Goal: Information Seeking & Learning: Learn about a topic

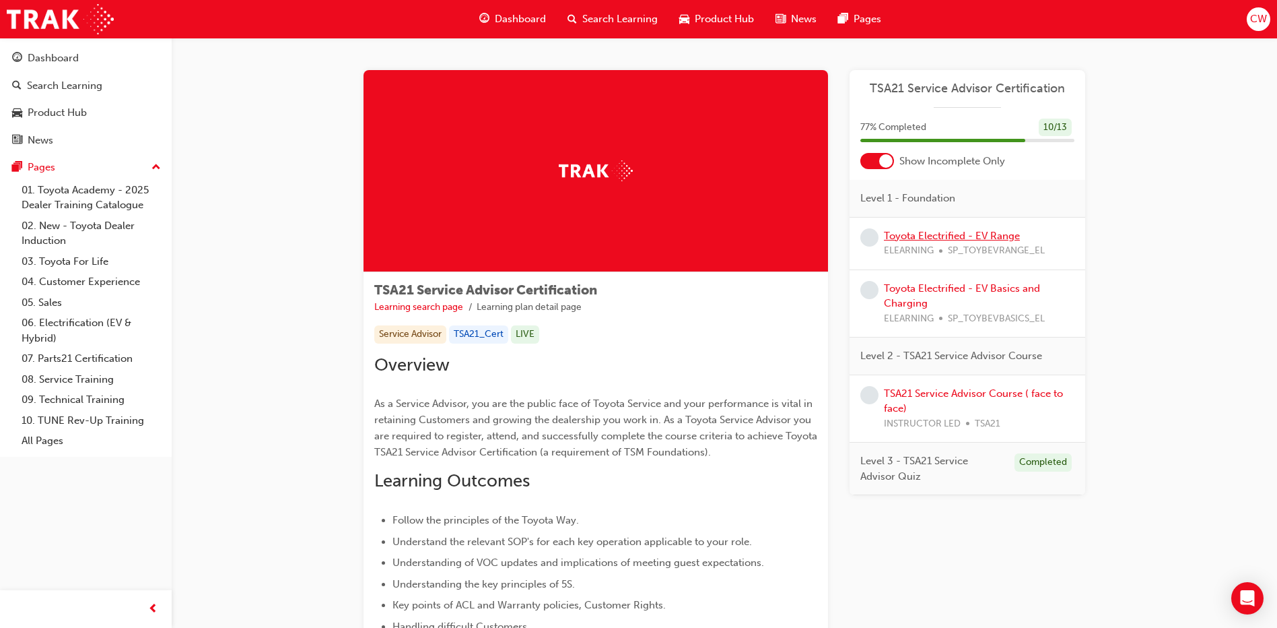
click at [930, 230] on link "Toyota Electrified - EV Range" at bounding box center [952, 236] width 136 height 12
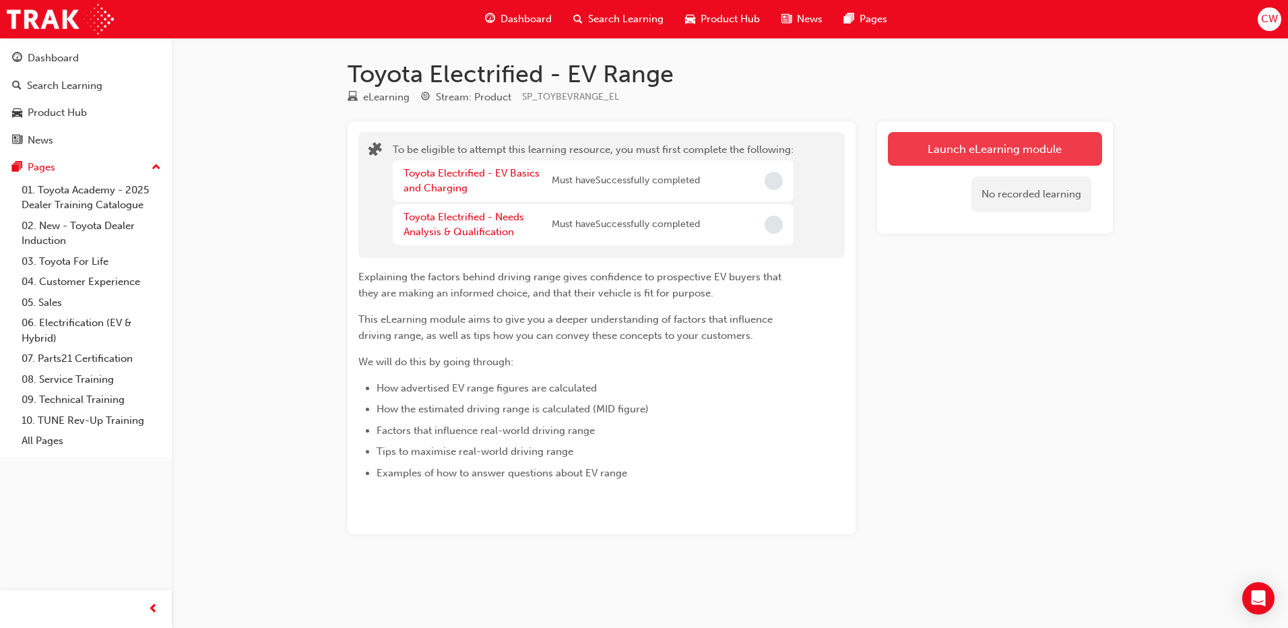
click at [987, 143] on button "Launch eLearning module" at bounding box center [995, 149] width 214 height 34
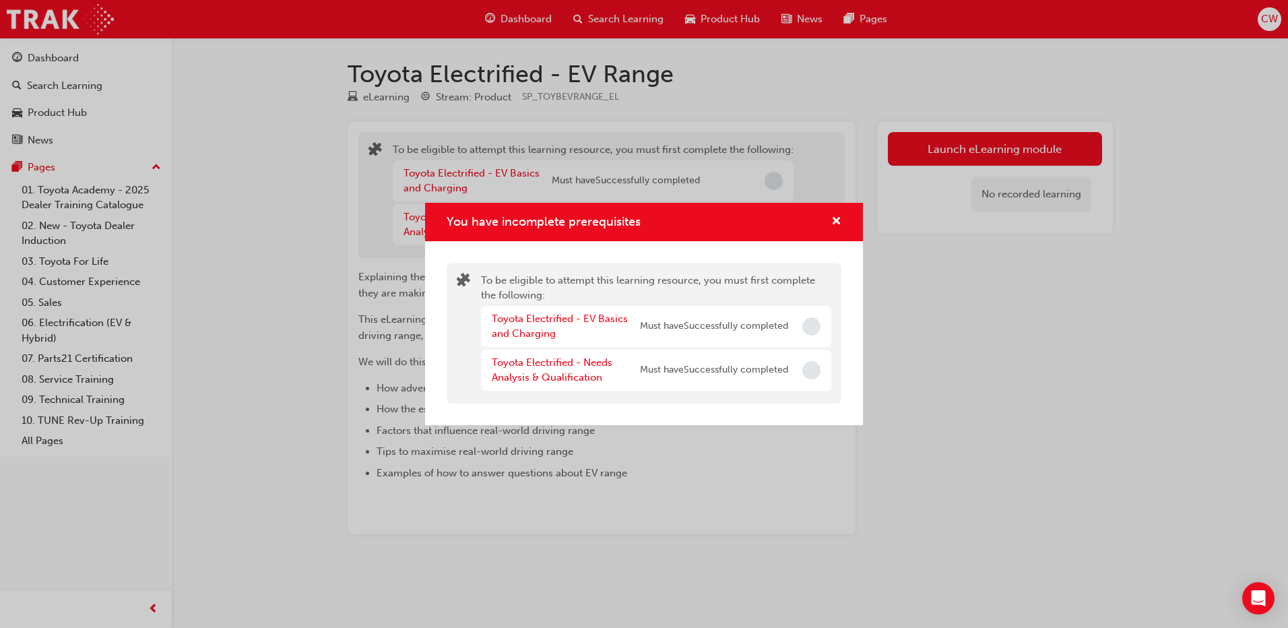
click at [771, 332] on span "Must have Successfully completed" at bounding box center [714, 326] width 148 height 15
click at [582, 383] on link "Toyota Electrified - Needs Analysis & Qualification" at bounding box center [552, 370] width 121 height 28
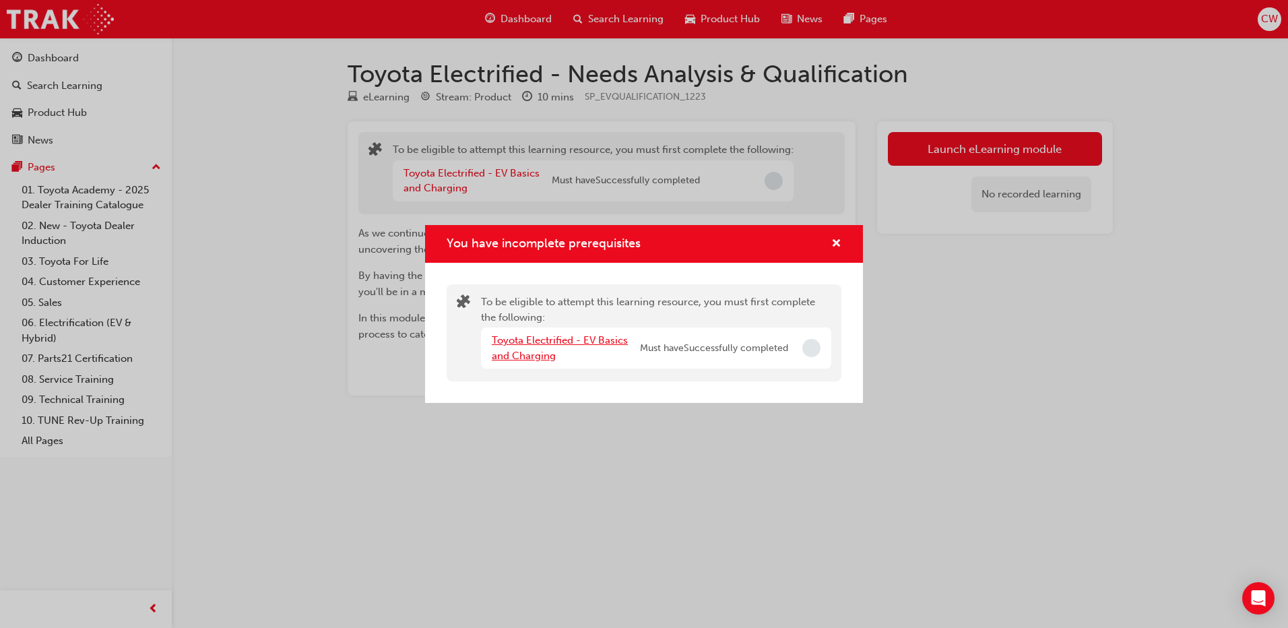
click at [533, 350] on link "Toyota Electrified - EV Basics and Charging" at bounding box center [560, 348] width 136 height 28
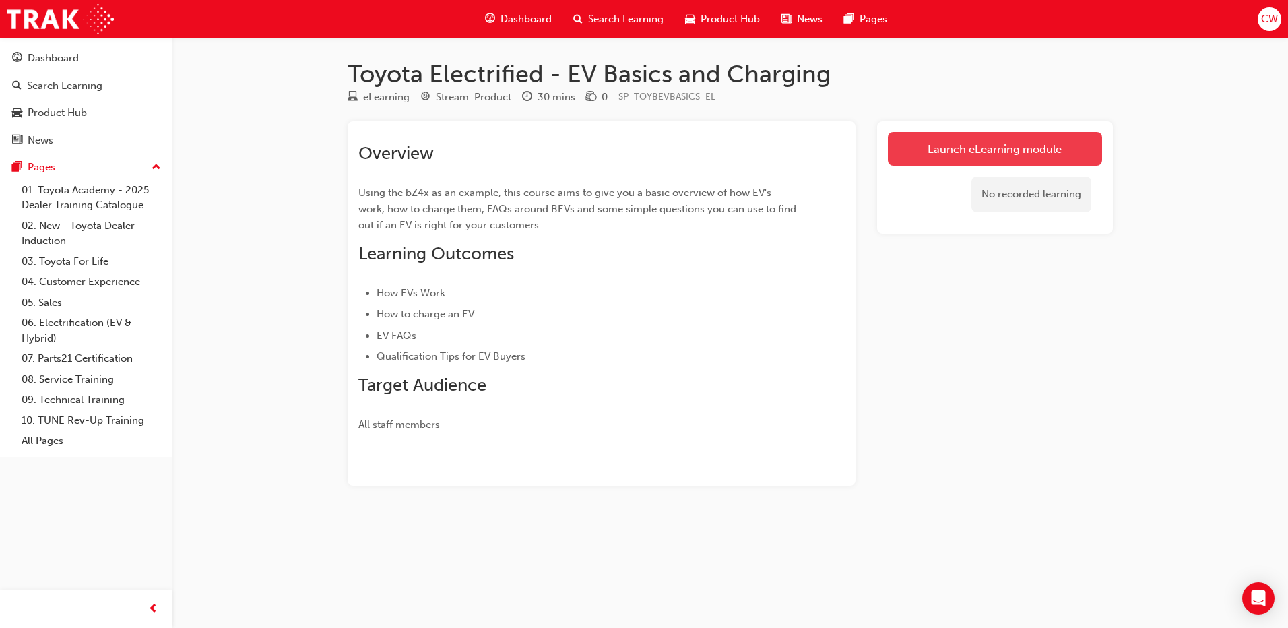
click at [983, 149] on link "Launch eLearning module" at bounding box center [995, 149] width 214 height 34
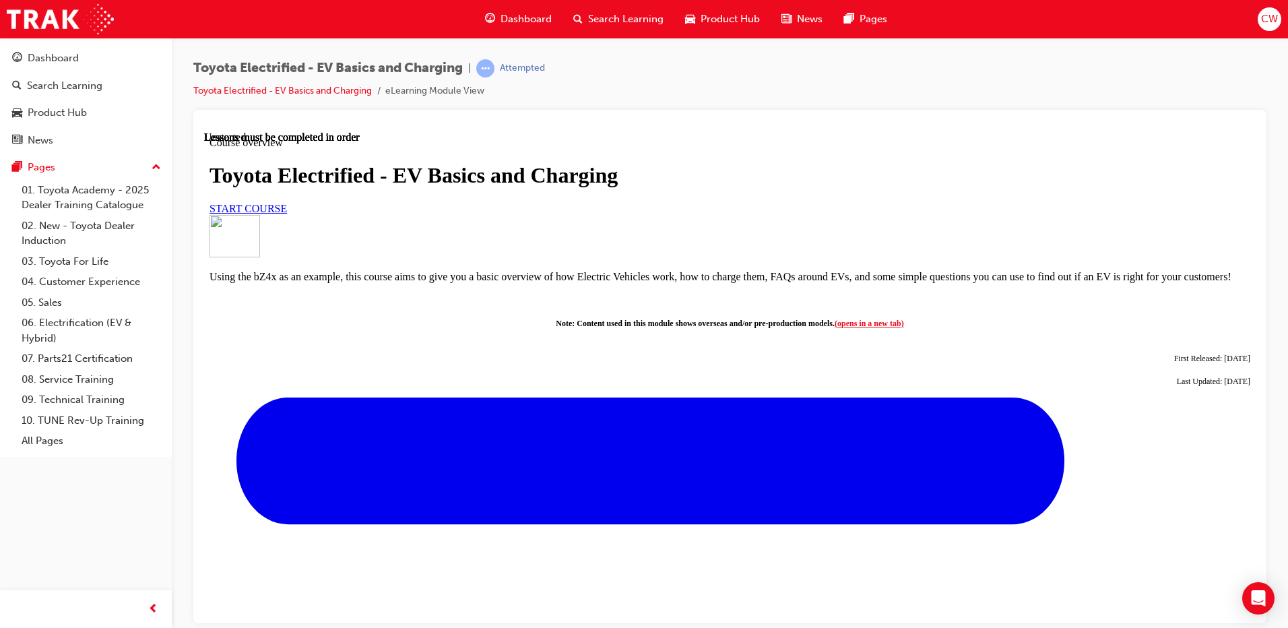
click at [287, 213] on link "START COURSE" at bounding box center [247, 207] width 77 height 11
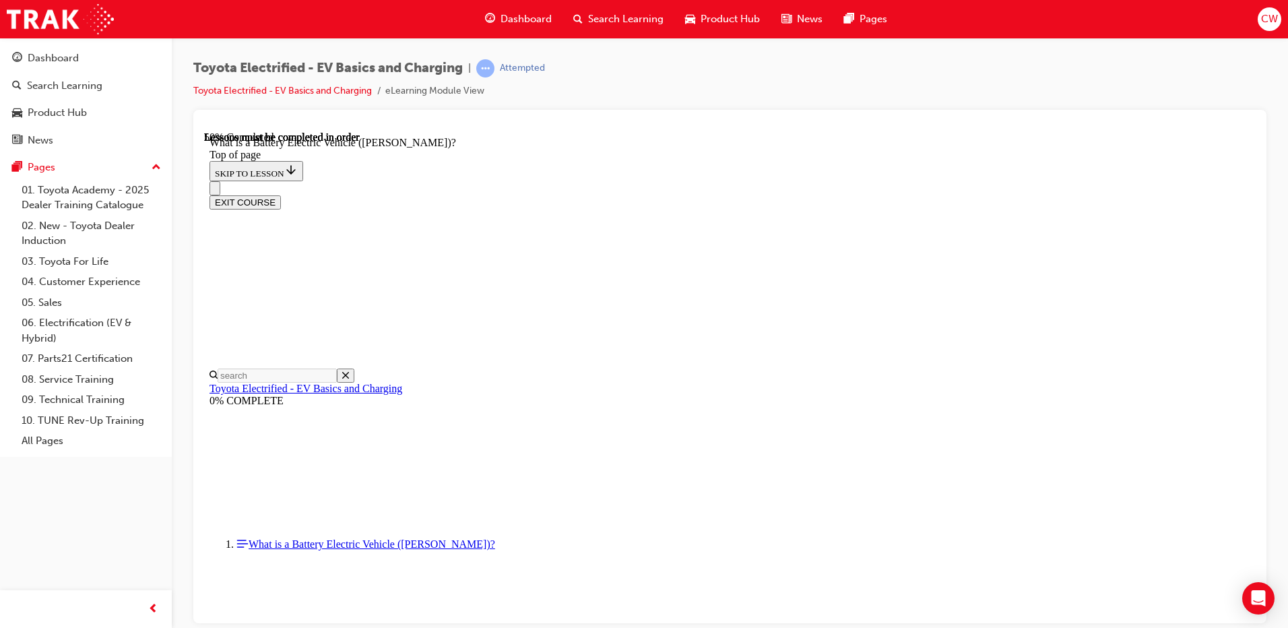
scroll to position [1488, 0]
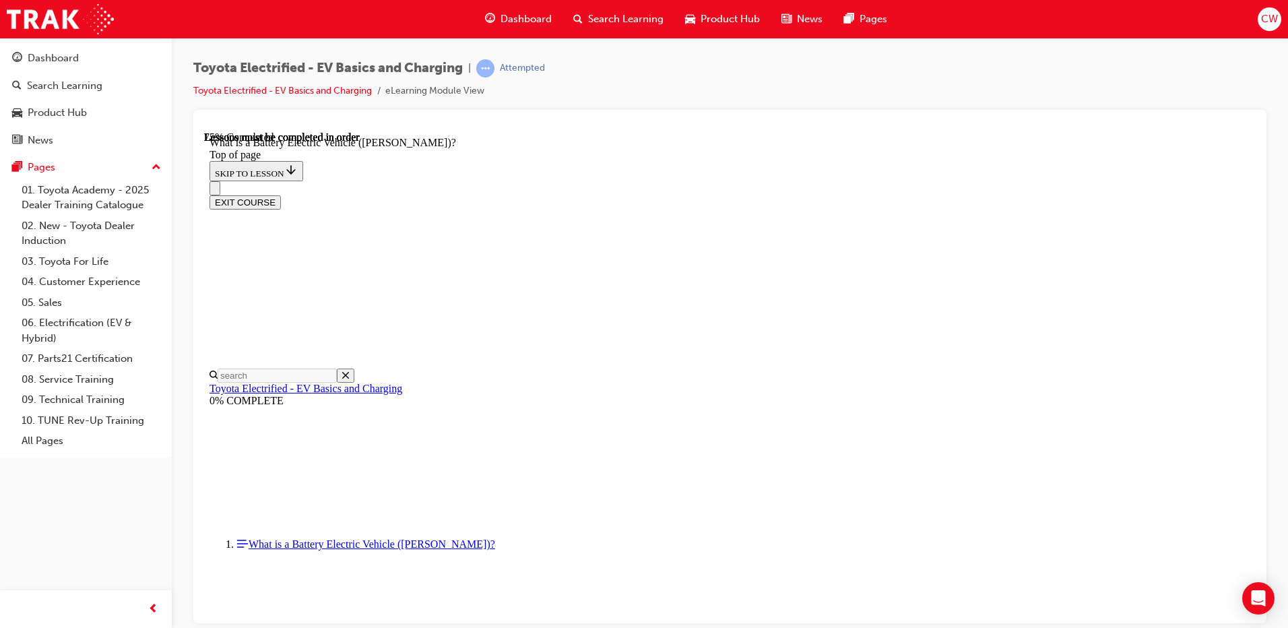
drag, startPoint x: 1171, startPoint y: 521, endPoint x: 1164, endPoint y: 523, distance: 7.5
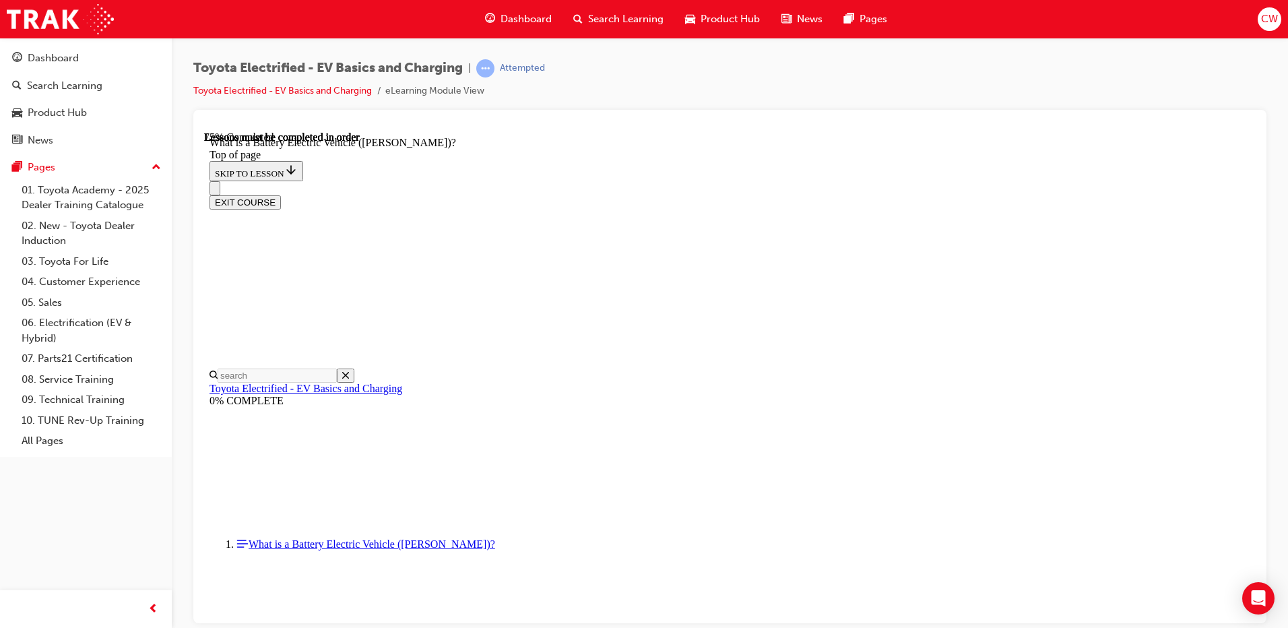
drag, startPoint x: 1160, startPoint y: 521, endPoint x: 1142, endPoint y: 525, distance: 18.0
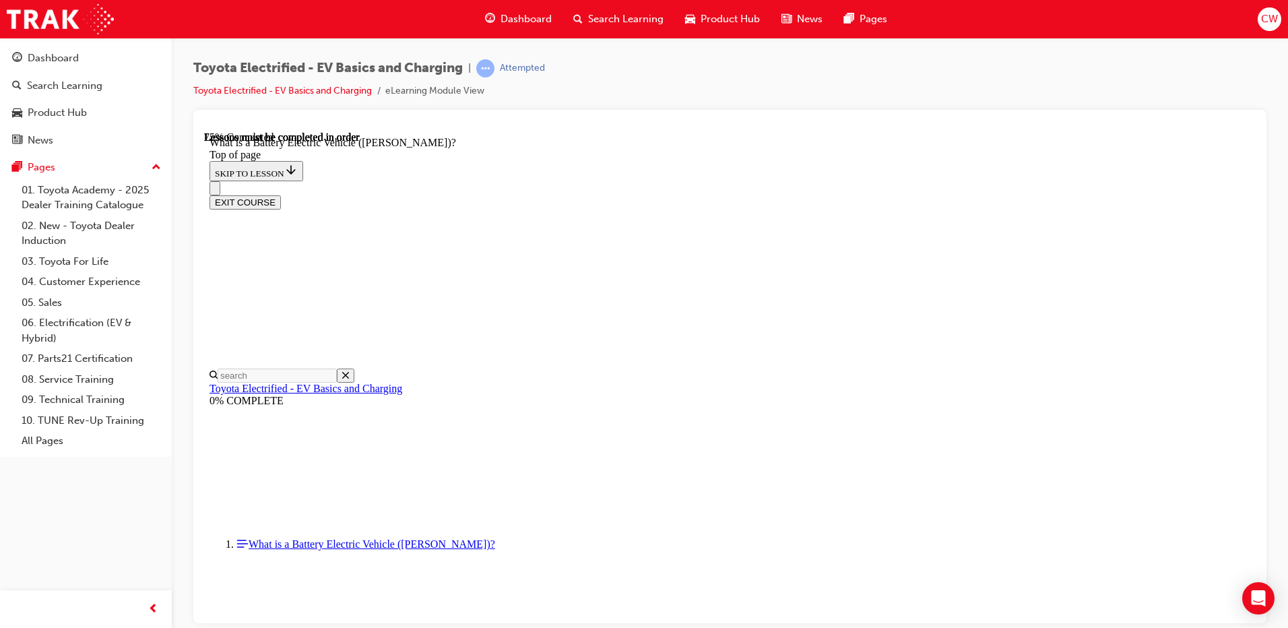
drag, startPoint x: 810, startPoint y: 550, endPoint x: 963, endPoint y: 529, distance: 154.4
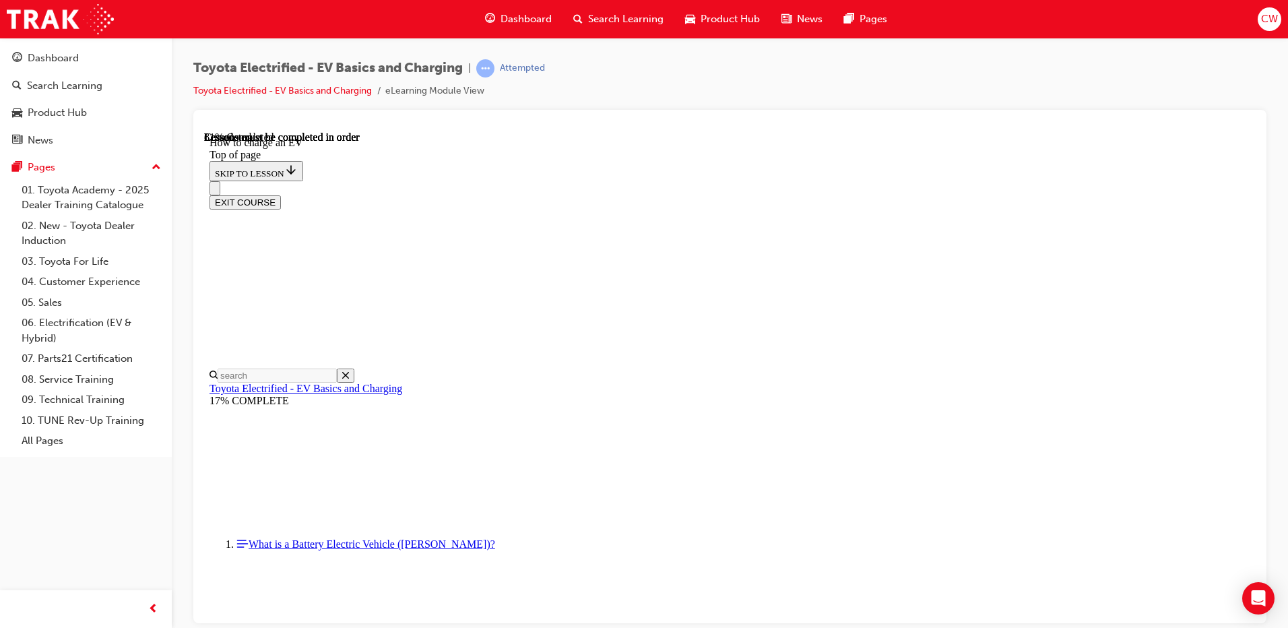
scroll to position [4143, 0]
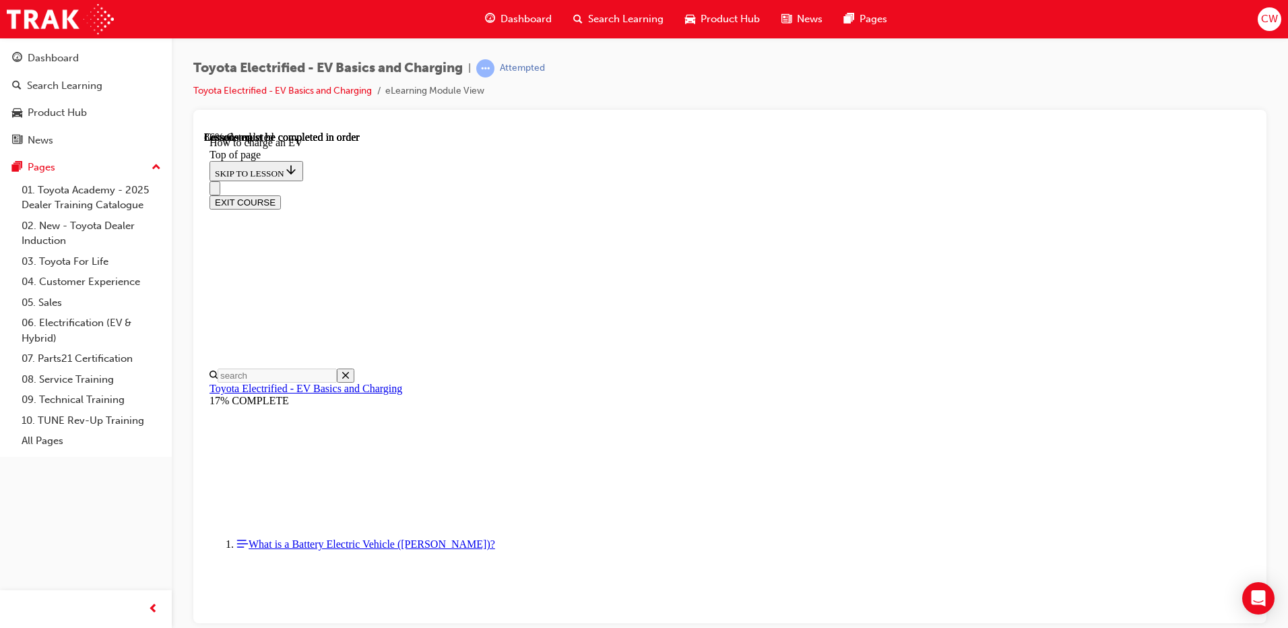
drag, startPoint x: 978, startPoint y: 521, endPoint x: 988, endPoint y: 519, distance: 9.8
